Goal: Information Seeking & Learning: Learn about a topic

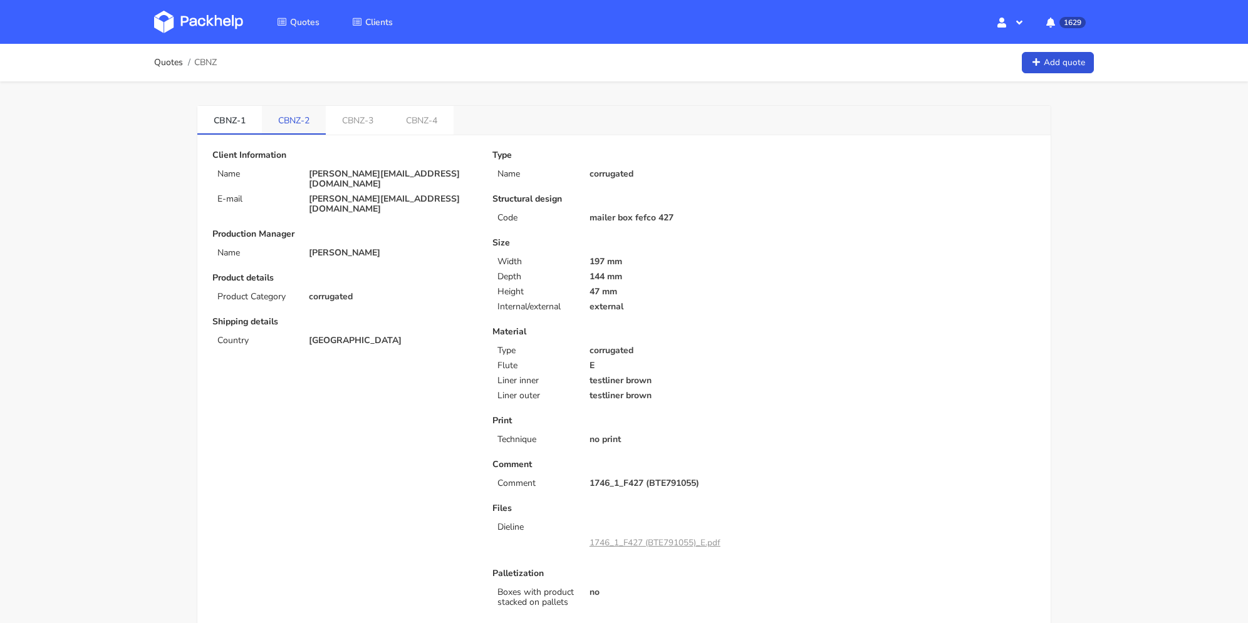
click at [306, 125] on link "CBNZ-2" at bounding box center [294, 120] width 64 height 28
click at [247, 119] on link "CBNZ-1" at bounding box center [229, 120] width 65 height 28
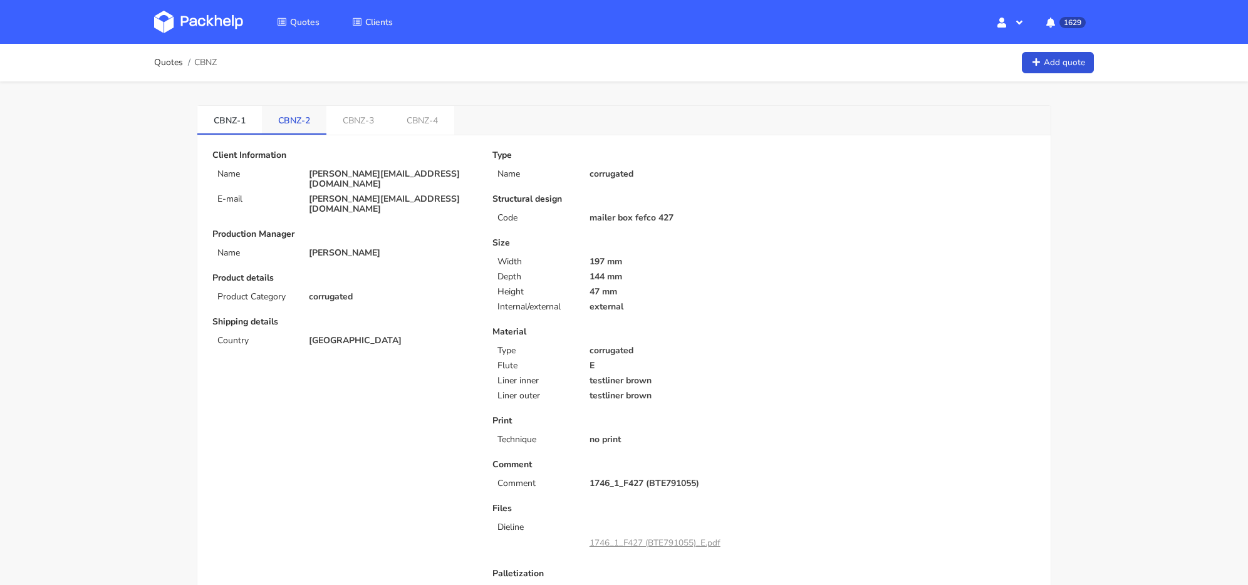
click at [289, 120] on link "CBNZ-2" at bounding box center [294, 120] width 65 height 28
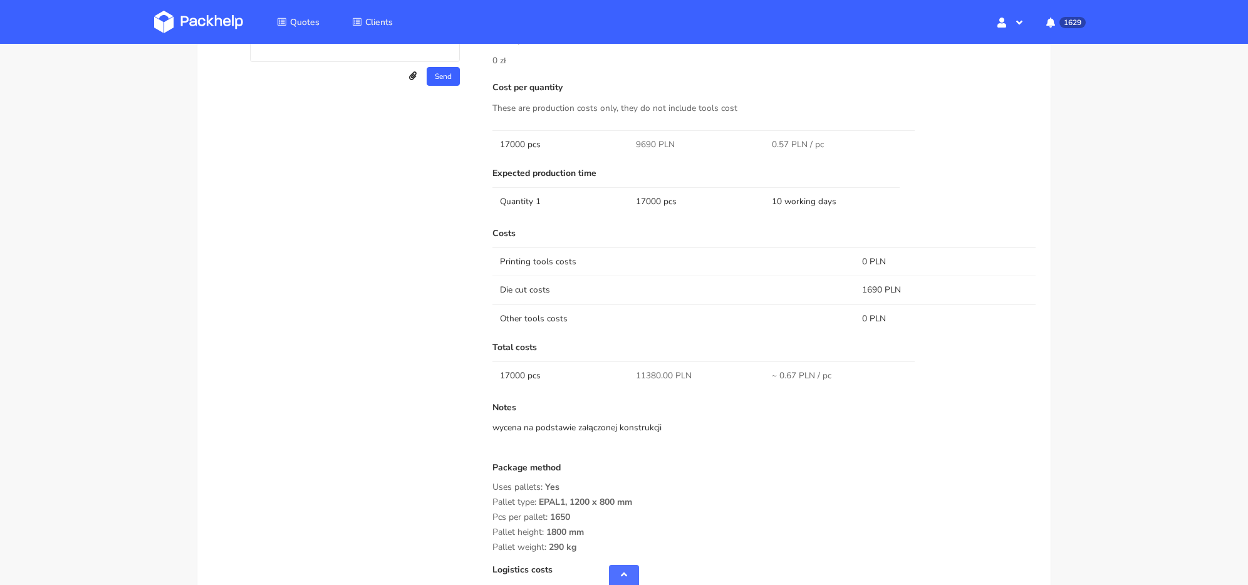
scroll to position [877, 0]
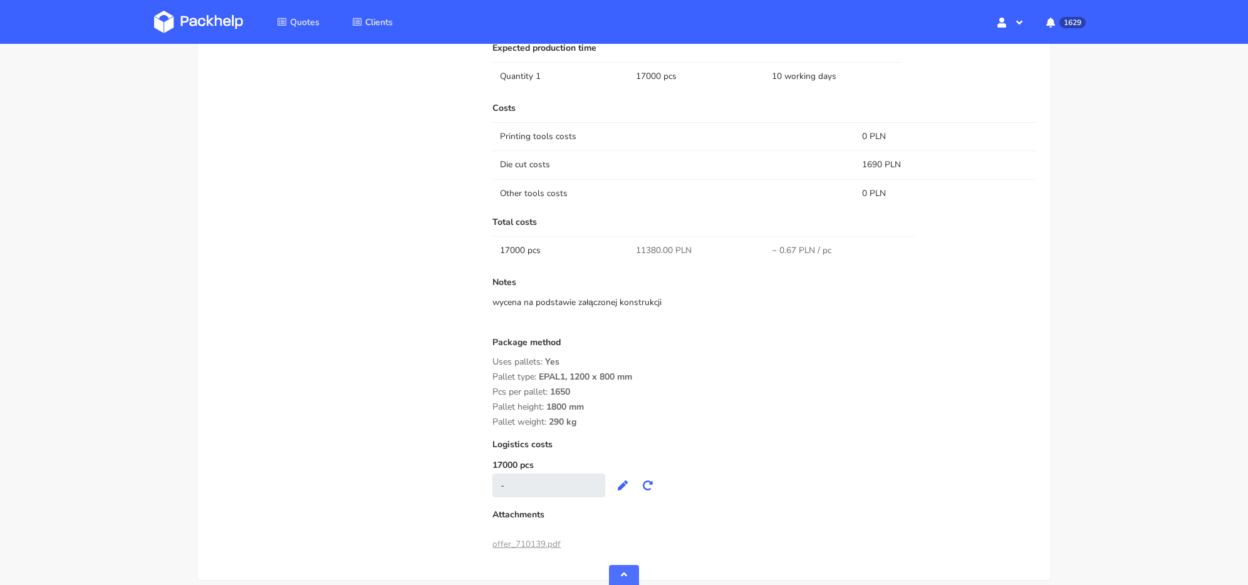
drag, startPoint x: 547, startPoint y: 388, endPoint x: 603, endPoint y: 420, distance: 65.1
click at [603, 422] on div "Package method Uses pallets: Yes Pallet type: EPAL1, 1200 x 800 mm Pcs per pall…" at bounding box center [763, 383] width 543 height 90
copy div "Pallet type: EPAL1, 1200 x 800 mm Pcs per pallet: 1650 Pallet height: 1800 mm P…"
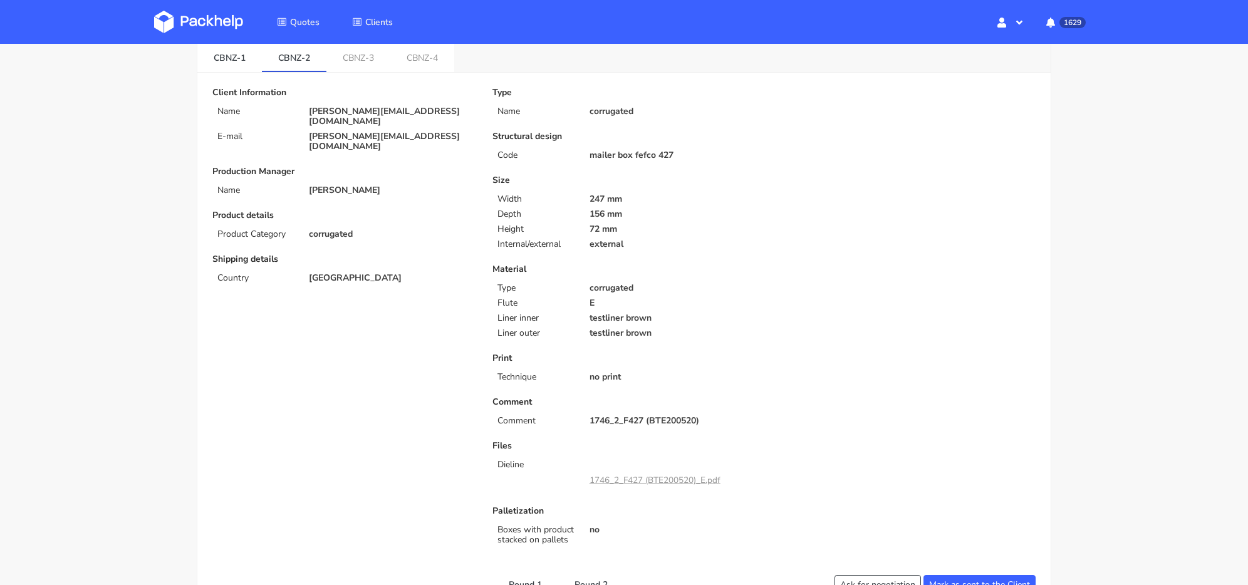
scroll to position [0, 0]
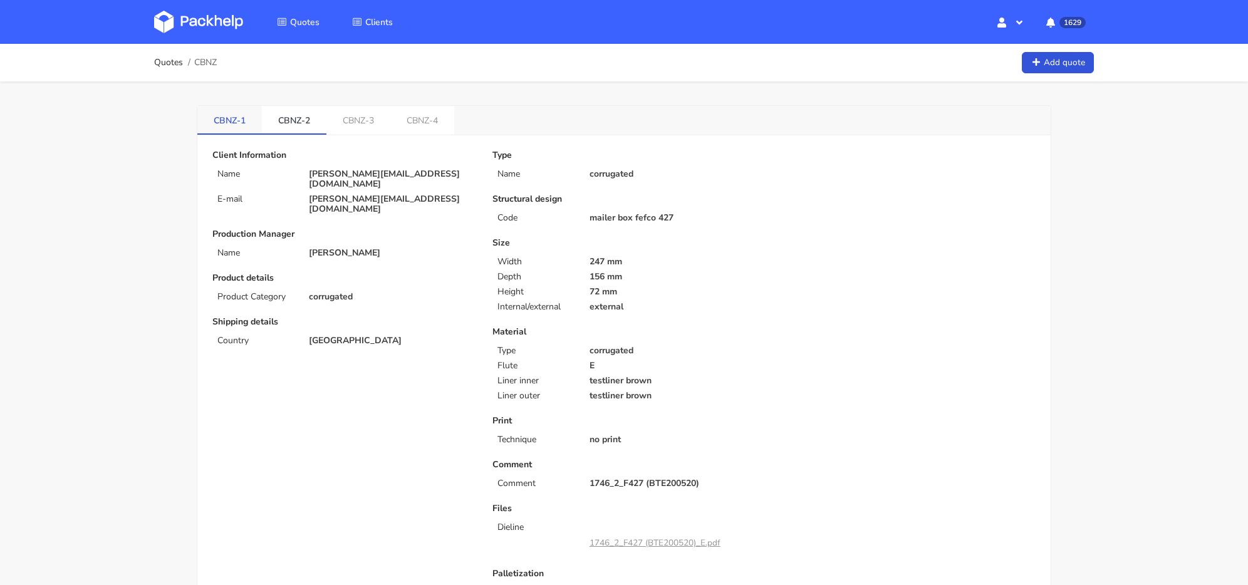
click at [254, 113] on link "CBNZ-1" at bounding box center [229, 120] width 65 height 28
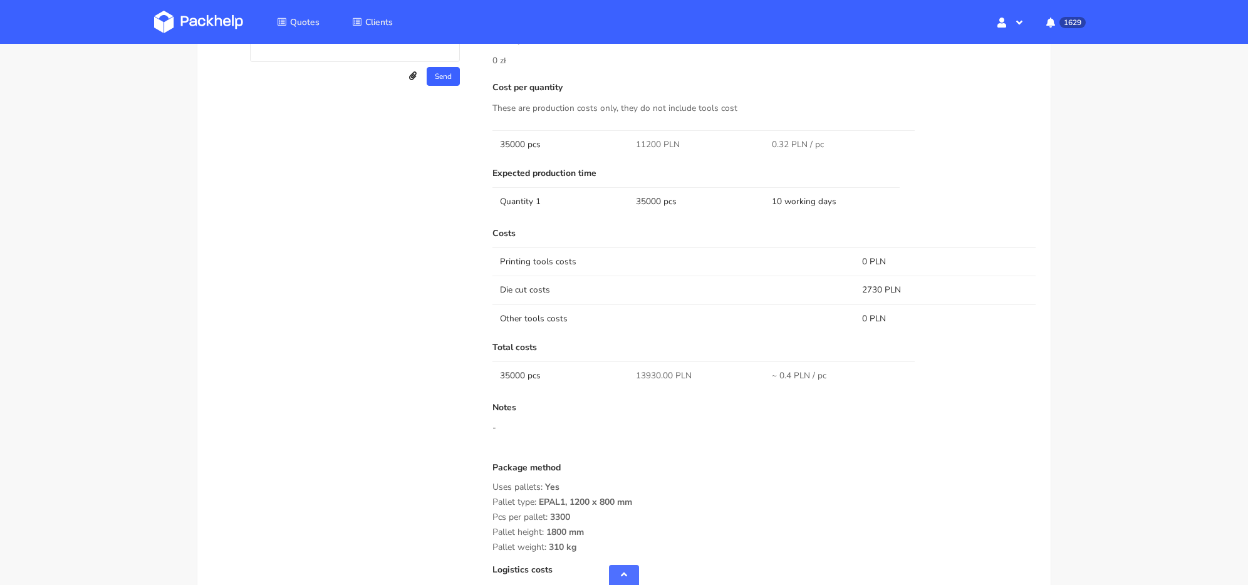
scroll to position [934, 0]
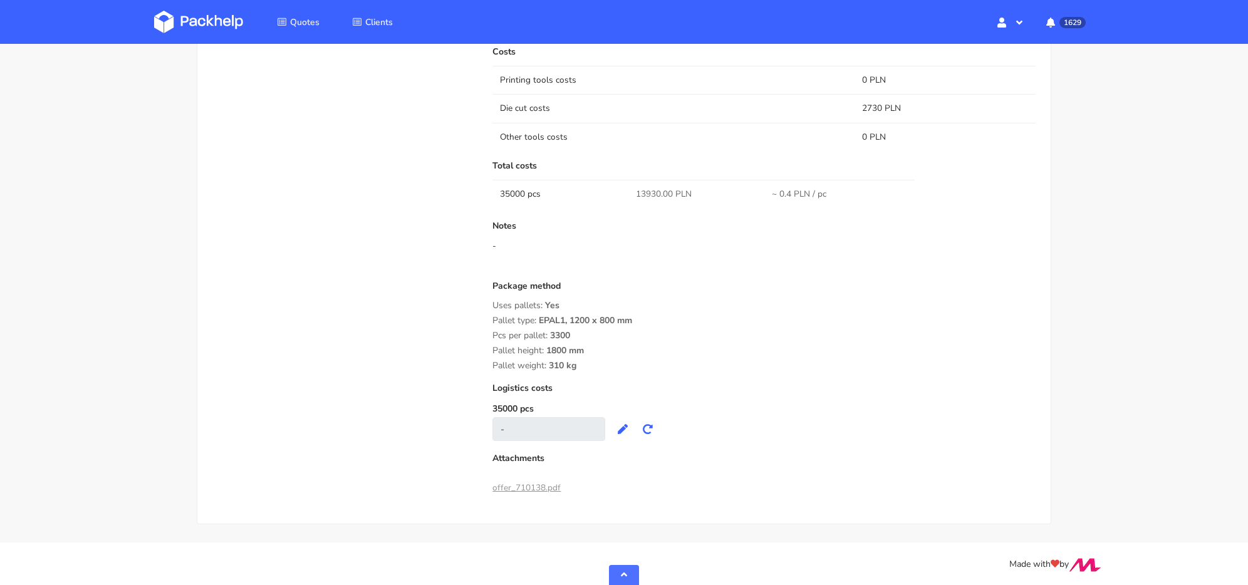
drag, startPoint x: 491, startPoint y: 303, endPoint x: 596, endPoint y: 362, distance: 120.1
click at [596, 362] on div "Submitted on [DATE] 14:14:15 Supplier [PERSON_NAME] Packaging Startup cost 0 zł…" at bounding box center [764, 129] width 561 height 741
copy div "Uses pallets: Yes Pallet type: EPAL1, 1200 x 800 mm Pcs per pallet: 3300 Pallet…"
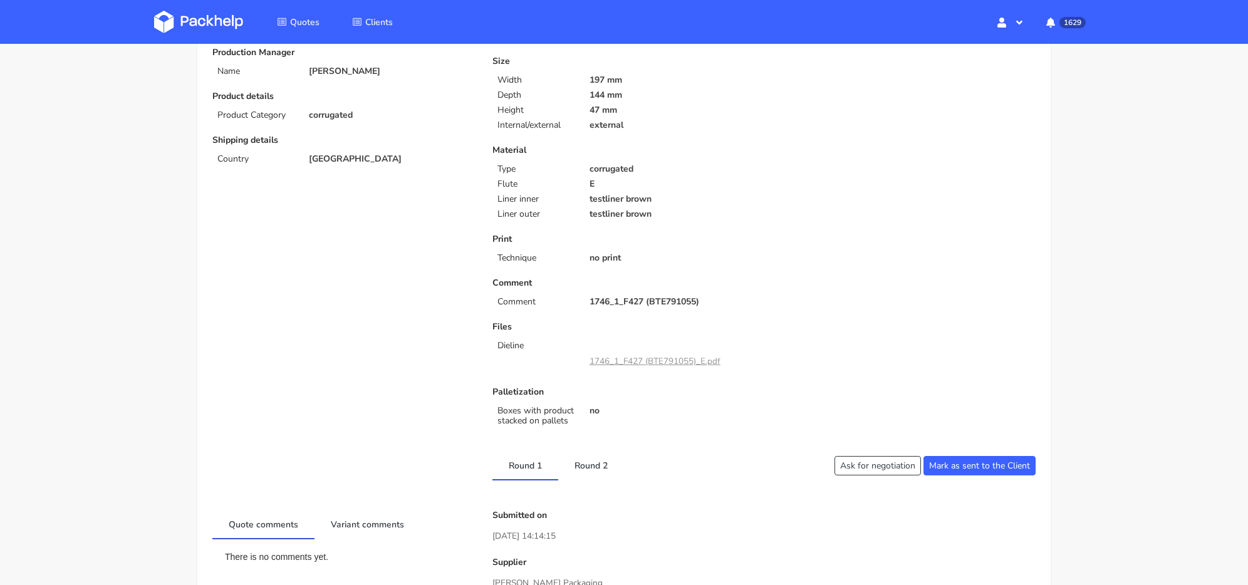
scroll to position [0, 0]
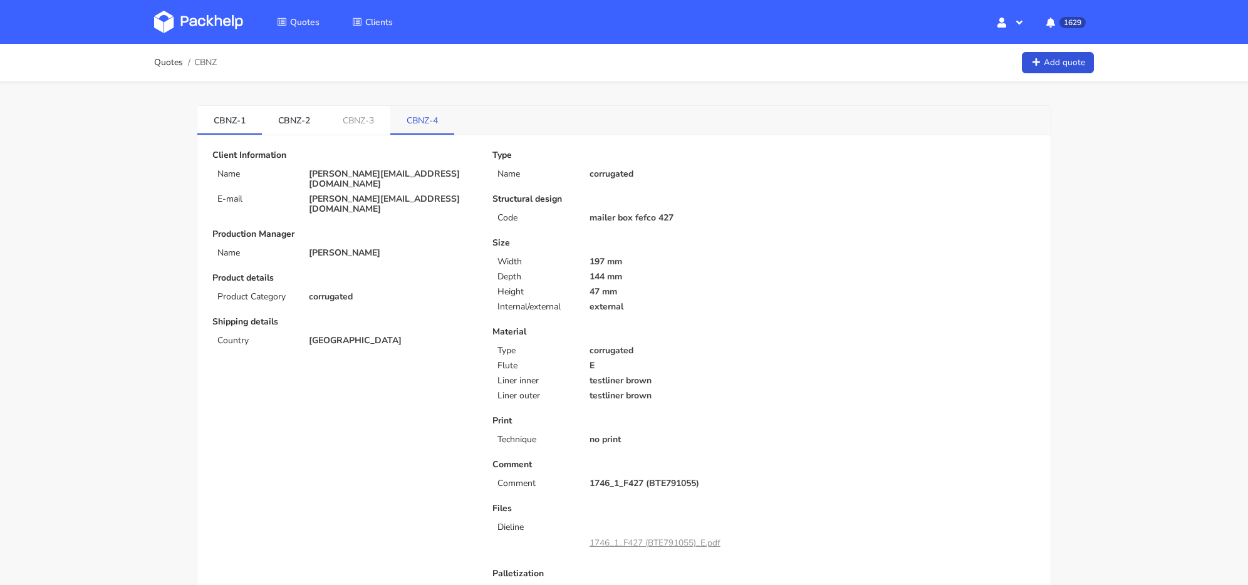
click at [435, 112] on link "CBNZ-4" at bounding box center [422, 120] width 64 height 28
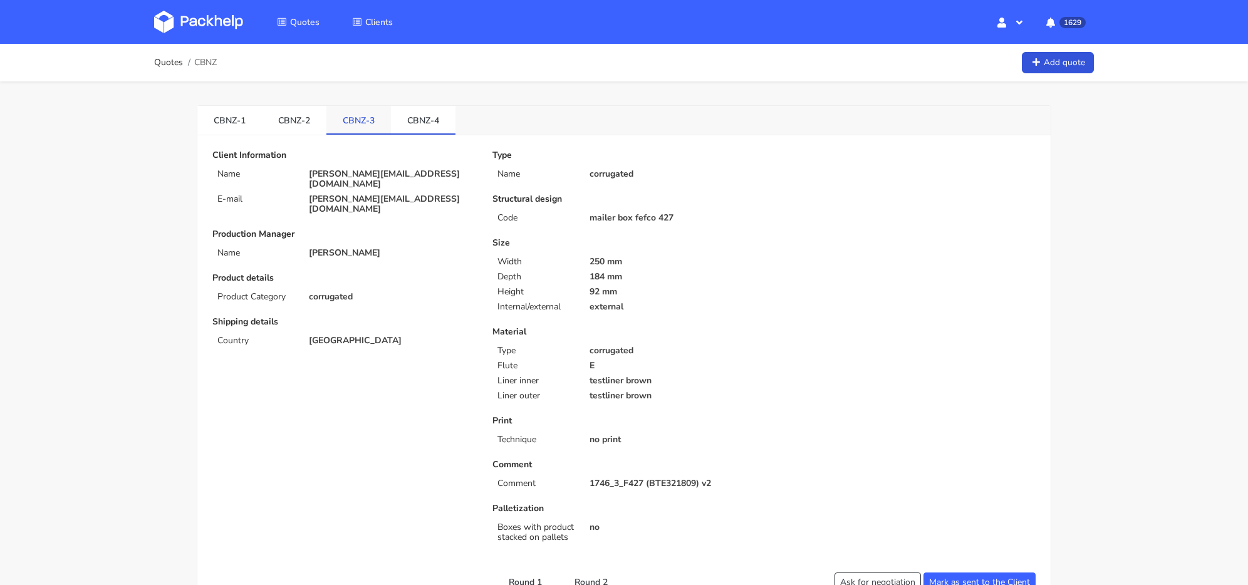
click at [379, 117] on link "CBNZ-3" at bounding box center [358, 120] width 65 height 28
